Goal: Task Accomplishment & Management: Complete application form

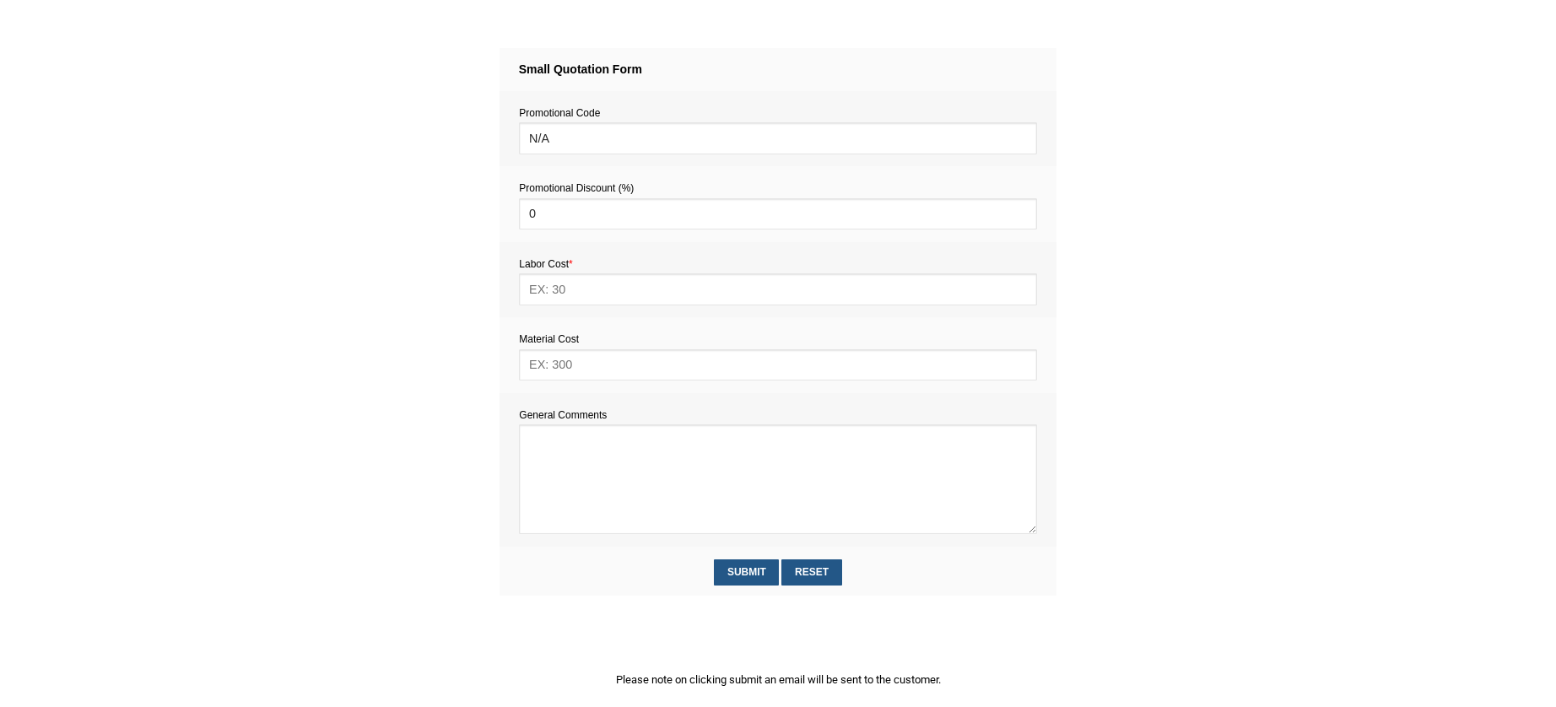
scroll to position [804, 0]
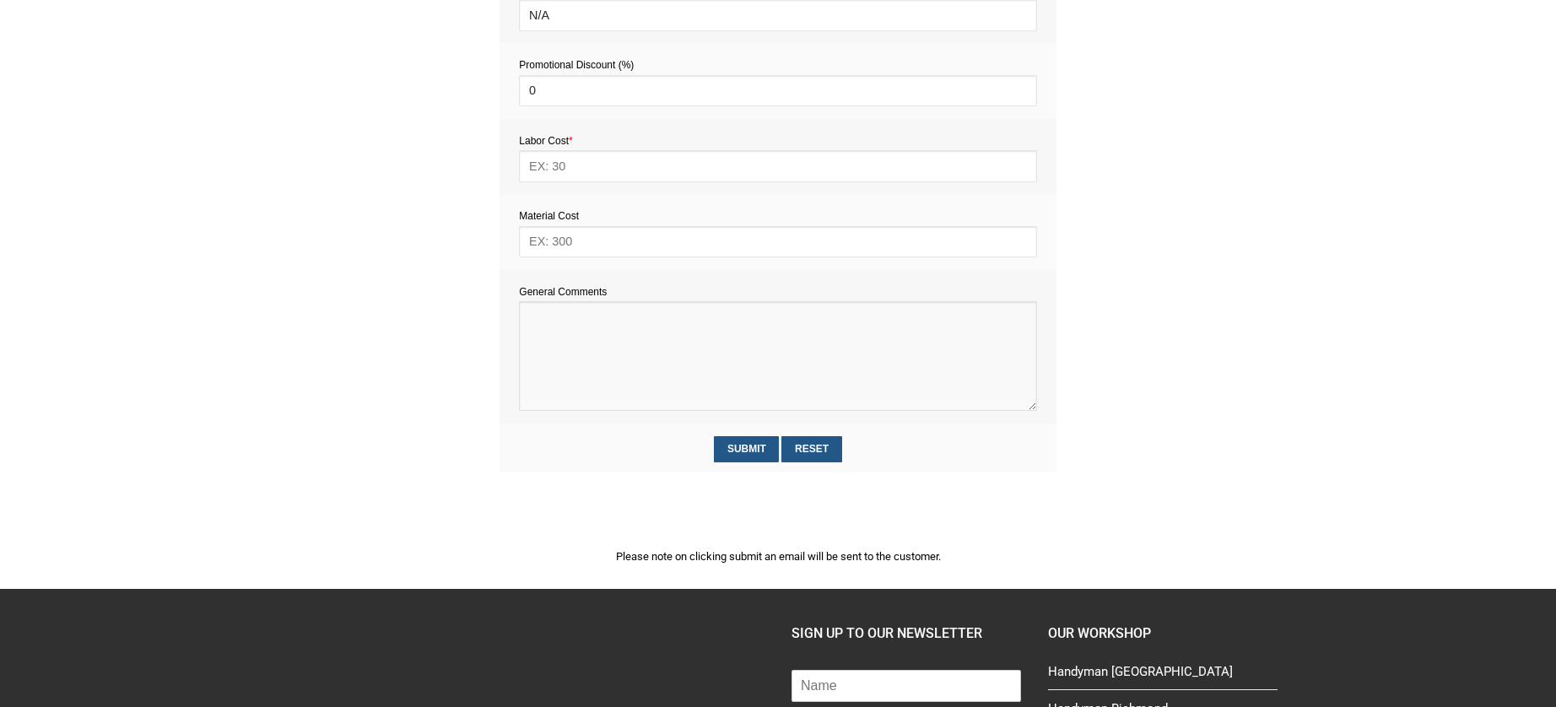
paste textarea "Estimate provision for a professional handyman (service call out and labour) to…"
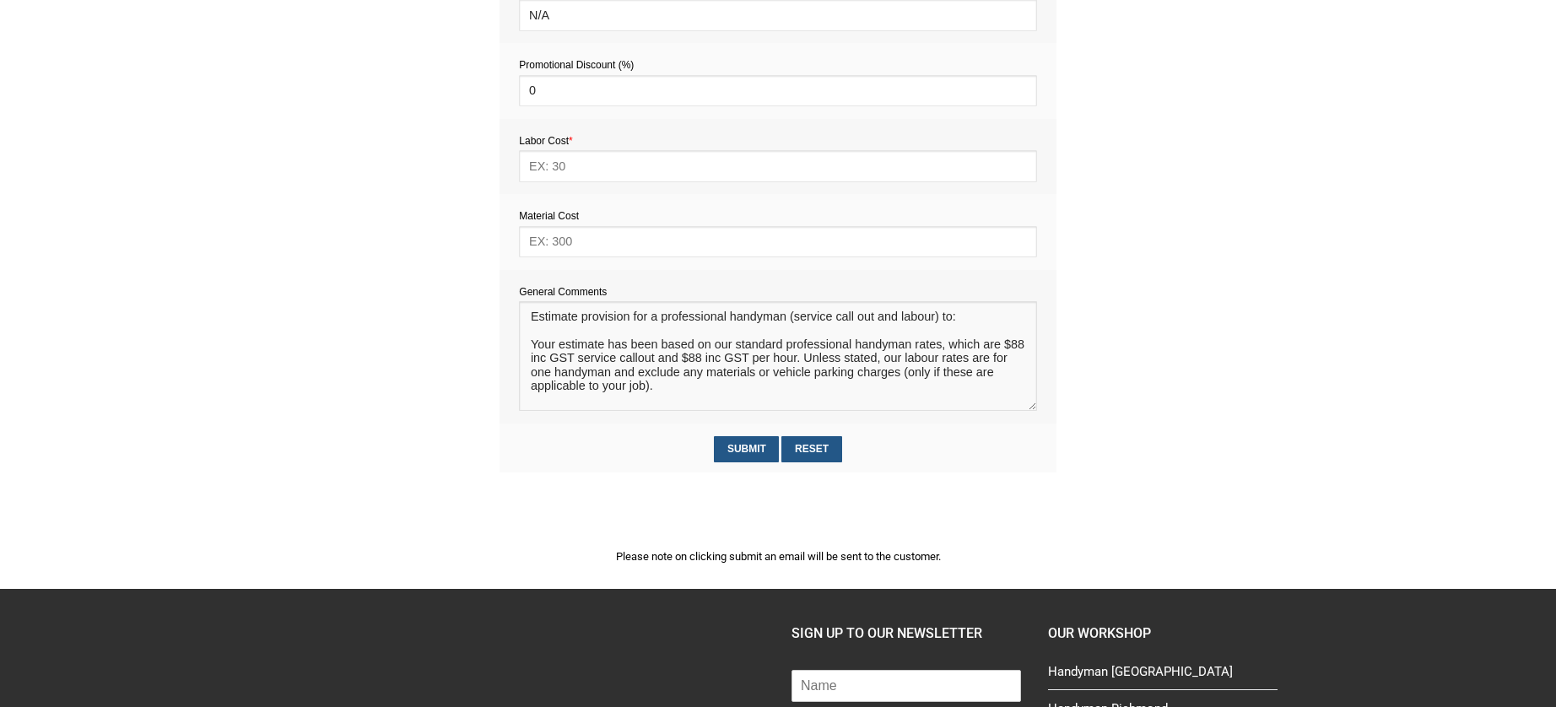
scroll to position [10, 0]
click at [539, 323] on textarea at bounding box center [777, 356] width 517 height 110
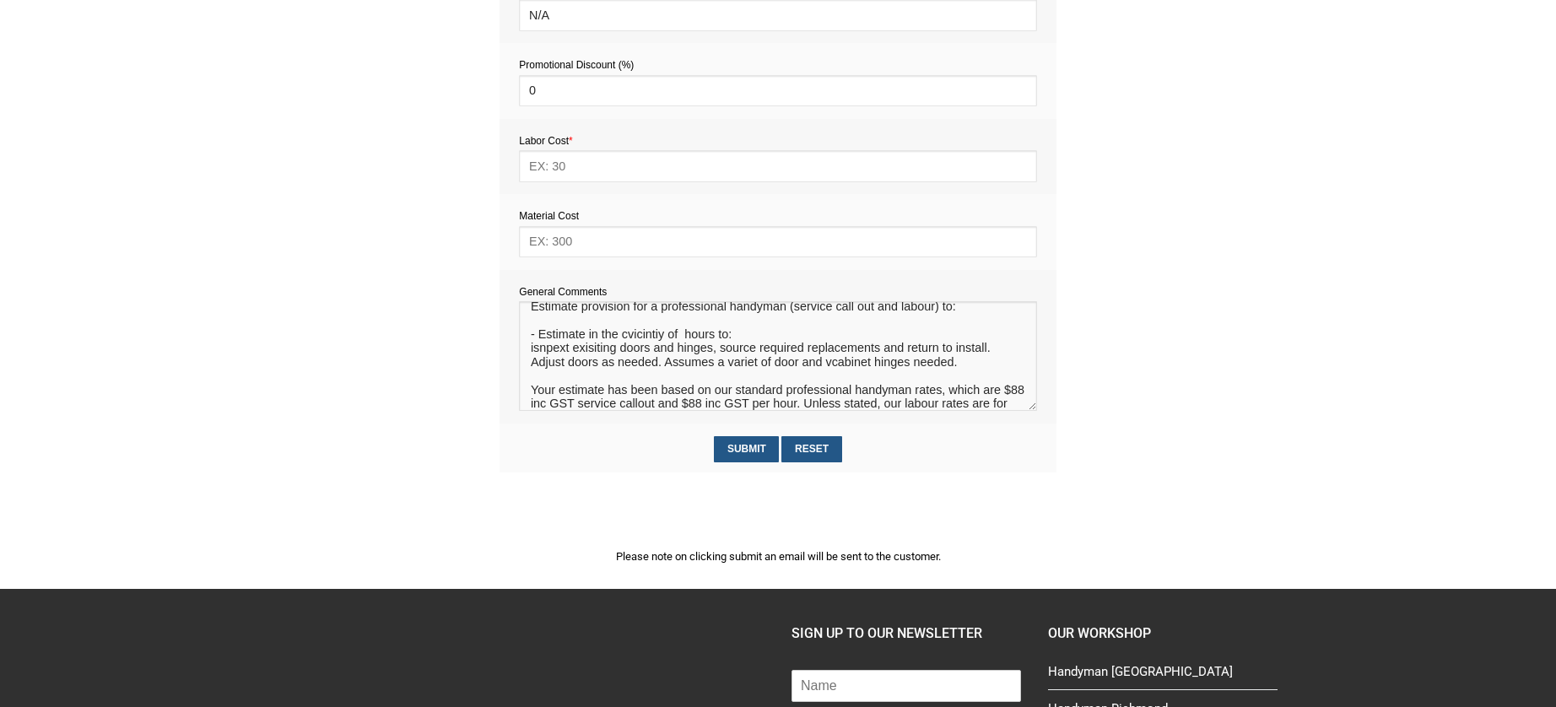
click at [537, 355] on textarea at bounding box center [777, 356] width 517 height 110
click at [625, 338] on textarea at bounding box center [777, 356] width 517 height 110
click at [678, 336] on textarea at bounding box center [777, 356] width 517 height 110
click at [722, 335] on textarea at bounding box center [777, 356] width 517 height 110
click at [716, 339] on textarea at bounding box center [777, 356] width 517 height 110
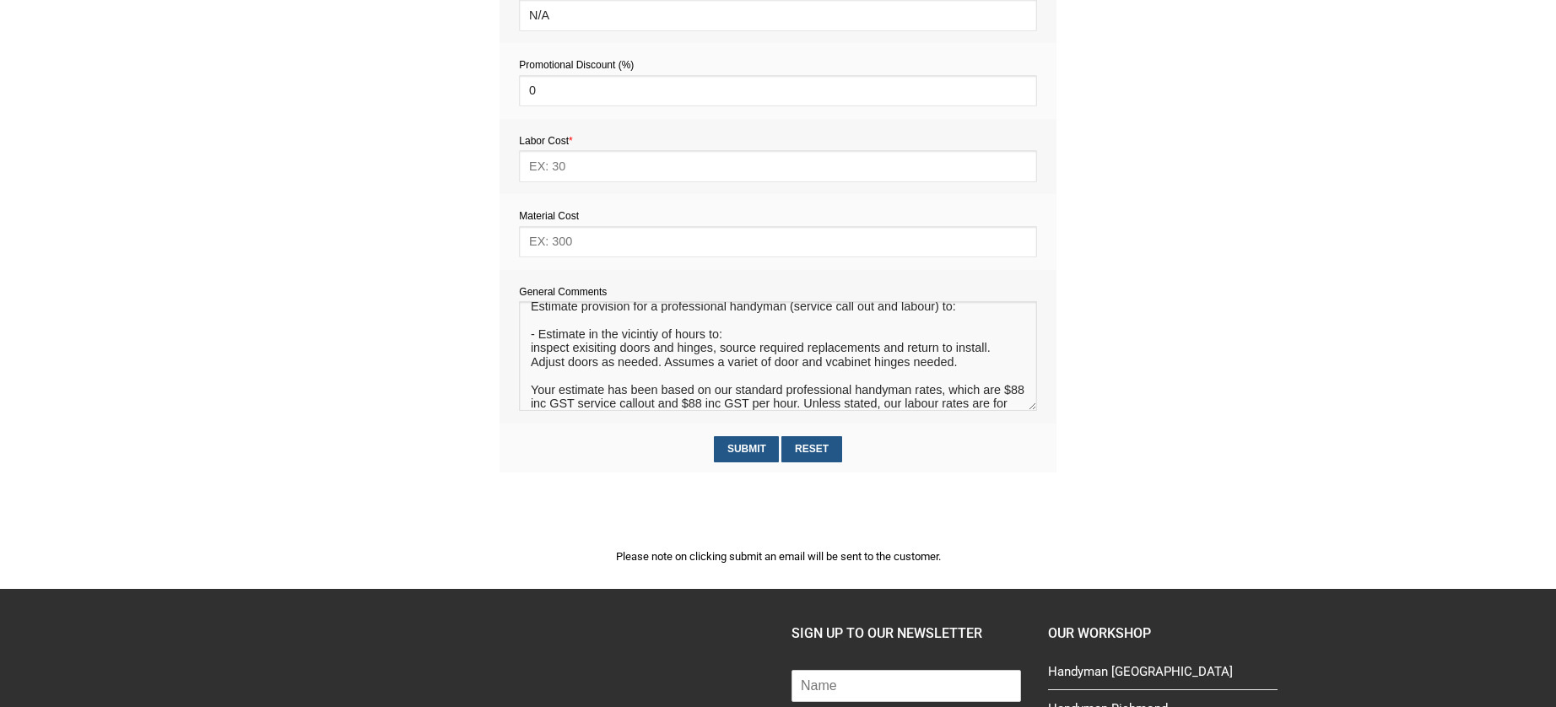
drag, startPoint x: 722, startPoint y: 339, endPoint x: 674, endPoint y: 340, distance: 48.1
click at [674, 340] on textarea at bounding box center [777, 356] width 517 height 110
click at [765, 340] on textarea at bounding box center [777, 356] width 517 height 110
click at [726, 340] on textarea at bounding box center [777, 356] width 517 height 110
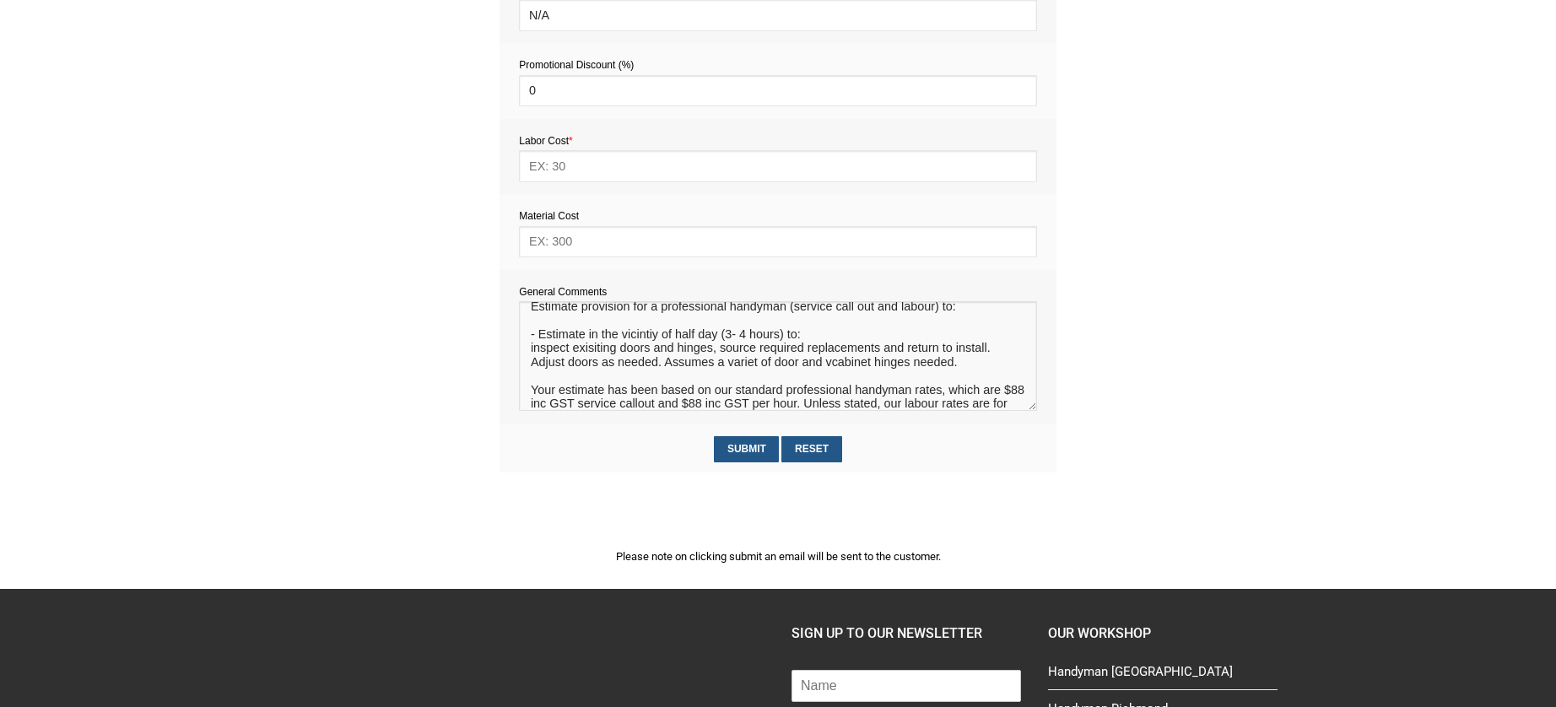
type textarea "Estimate provision for a professional handyman (service call out and labour) to…"
click at [553, 165] on input "text" at bounding box center [777, 165] width 517 height 31
type input "352 - 440"
click at [574, 252] on input "text" at bounding box center [777, 241] width 517 height 31
type input "TBC"
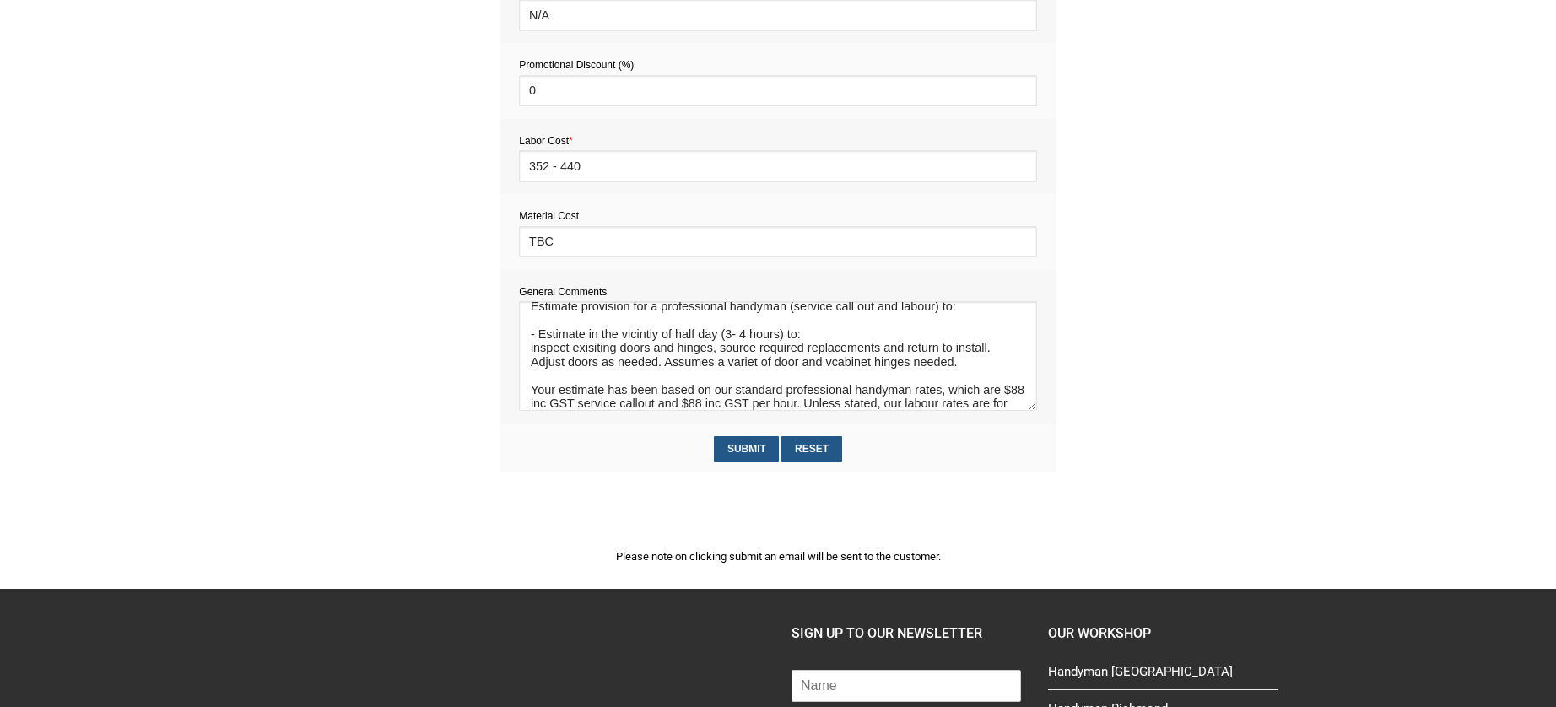
click at [428, 289] on section "2345e2c5d5f72562f27550317fc0dec589e7a86bab2aadbe371c77e88a3318c7 f6879ebfd450a6…" at bounding box center [778, 209] width 1556 height 760
click at [645, 339] on textarea at bounding box center [777, 356] width 517 height 110
click at [643, 333] on textarea at bounding box center [777, 356] width 517 height 110
click at [625, 369] on textarea at bounding box center [777, 356] width 517 height 110
click at [653, 342] on textarea at bounding box center [777, 356] width 517 height 110
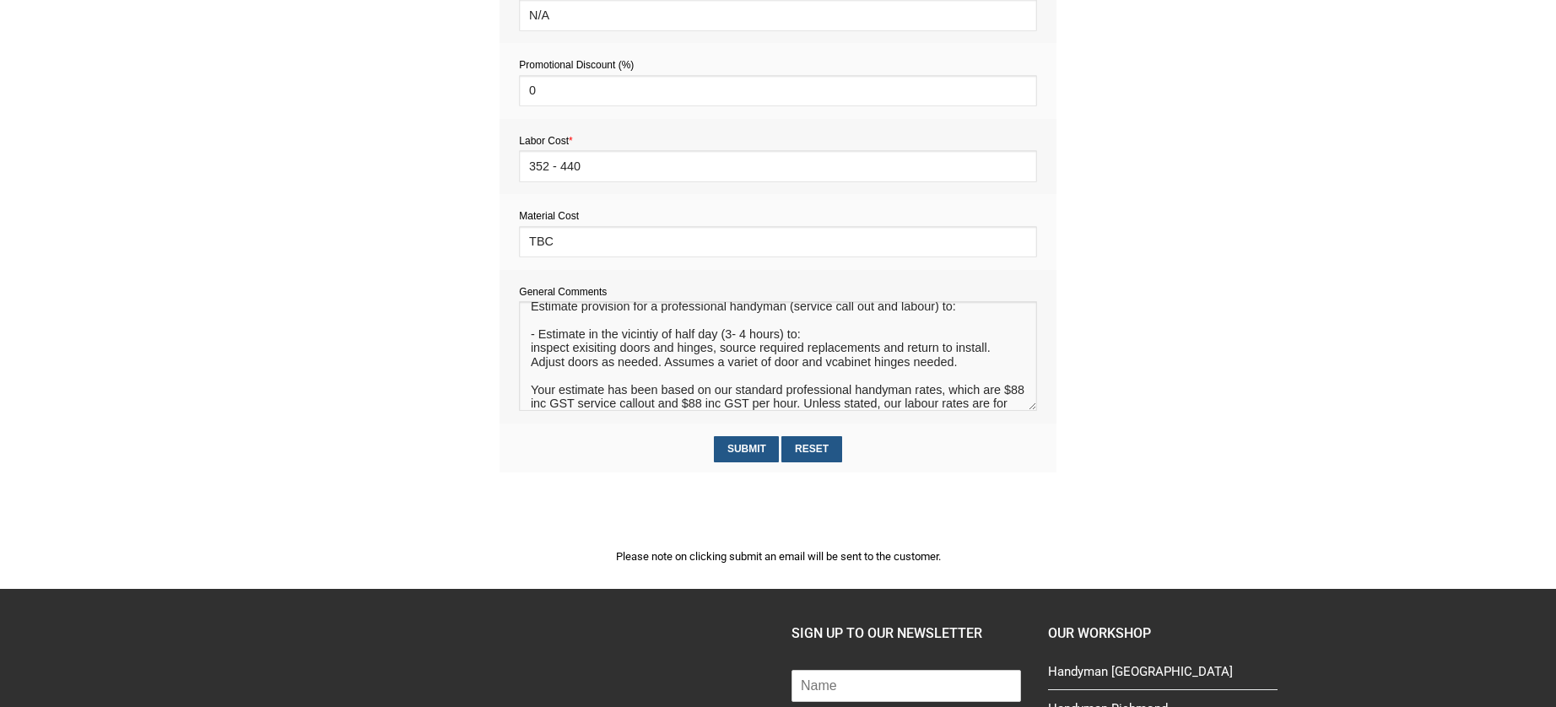
click at [645, 338] on textarea at bounding box center [777, 356] width 517 height 110
click at [752, 369] on textarea at bounding box center [777, 356] width 517 height 110
click at [758, 365] on textarea at bounding box center [777, 356] width 517 height 110
click at [969, 367] on textarea at bounding box center [777, 356] width 517 height 110
click at [694, 381] on textarea at bounding box center [777, 356] width 517 height 110
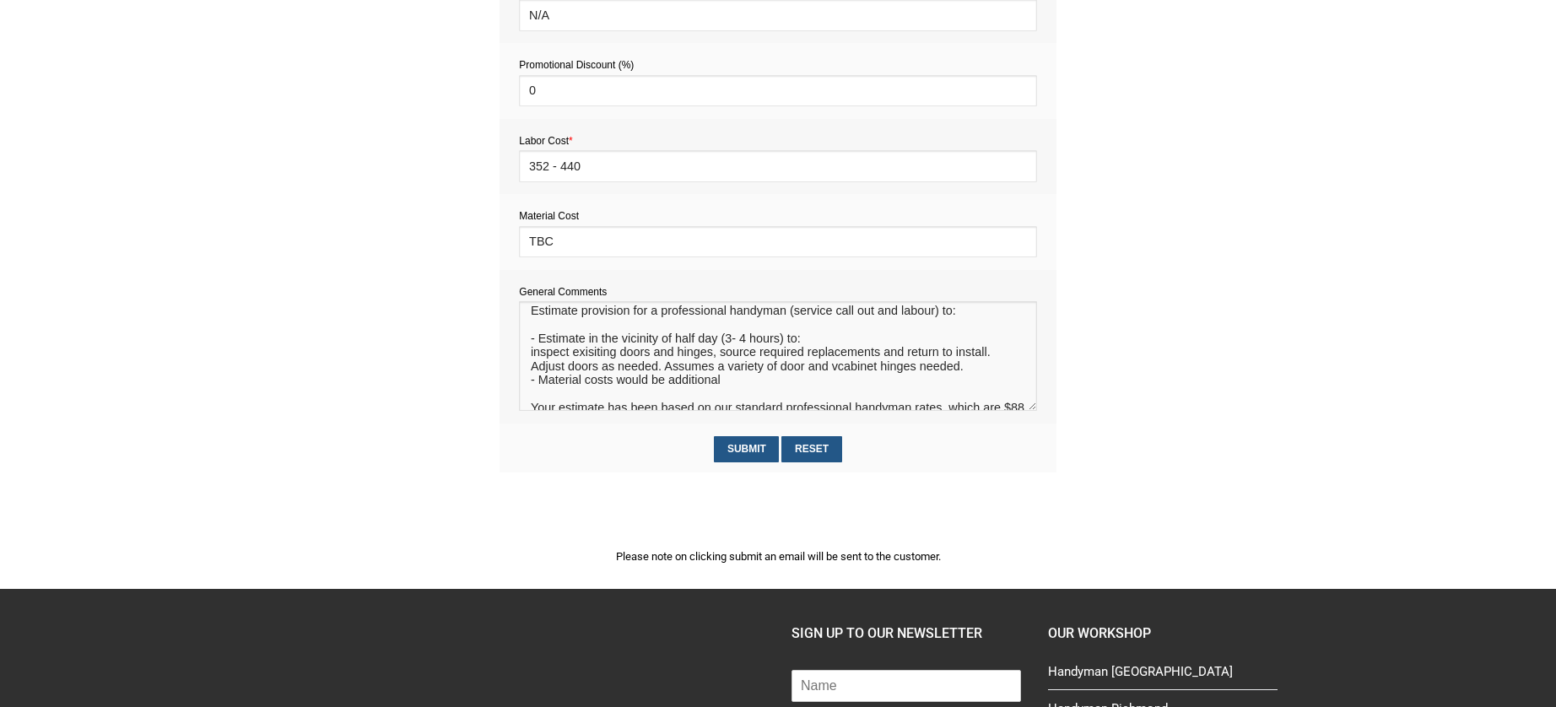
scroll to position [0, 0]
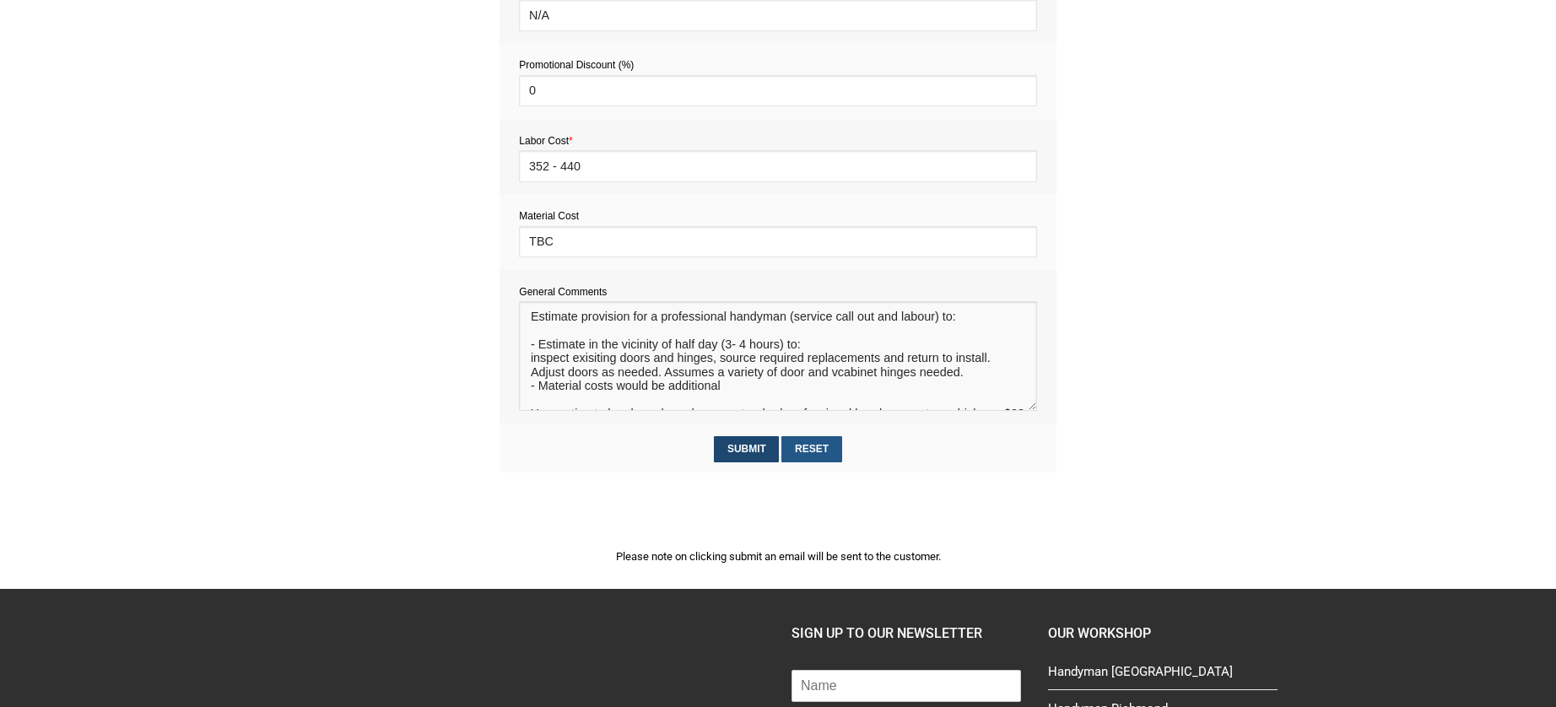
type textarea "Estimate provision for a professional handyman (service call out and labour) to…"
click at [749, 447] on input "Submit" at bounding box center [746, 449] width 65 height 26
